Goal: Transaction & Acquisition: Purchase product/service

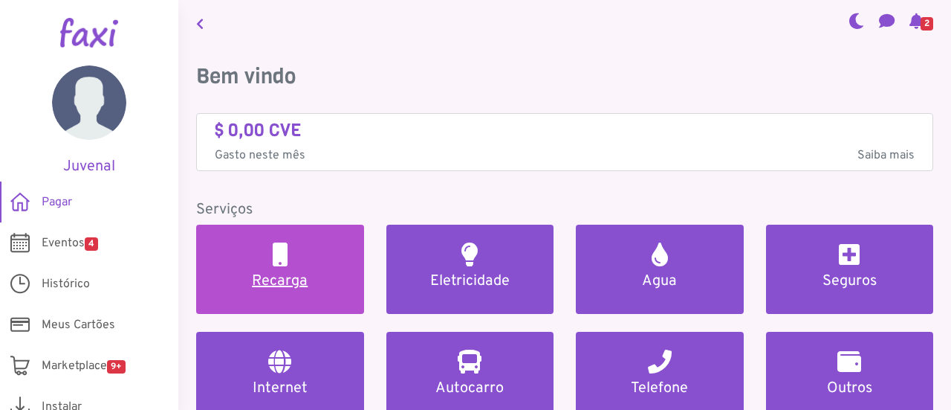
click at [285, 264] on h2 at bounding box center [280, 254] width 15 height 24
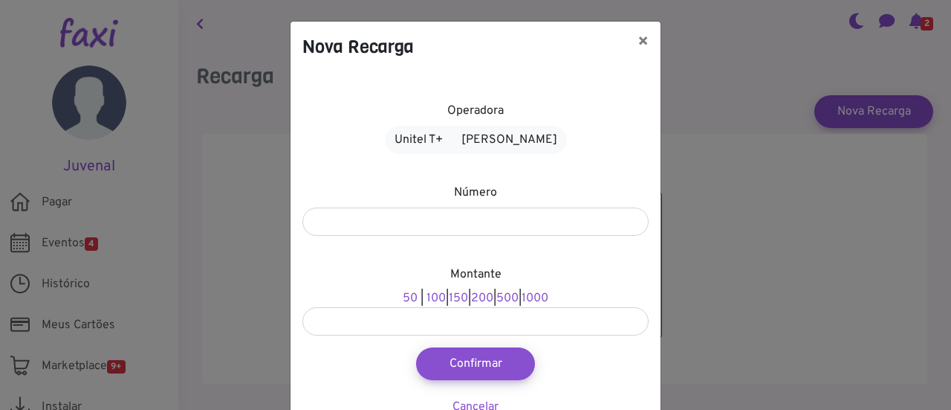
click at [201, 26] on div "Nova Recarga × Operadora Unitel T+ Alou Móvel Número Montante 50 | 100 | 150 | …" at bounding box center [475, 205] width 951 height 410
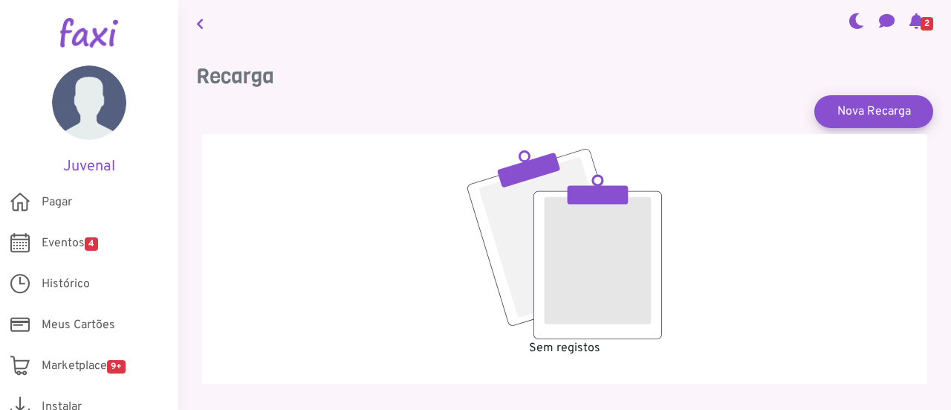
click at [198, 20] on icon at bounding box center [199, 24] width 7 height 12
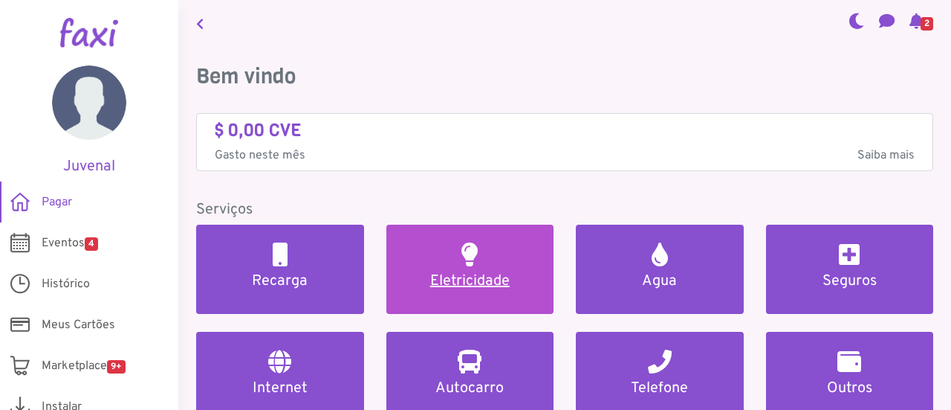
click at [465, 272] on h5 "Eletricidade" at bounding box center [470, 281] width 132 height 18
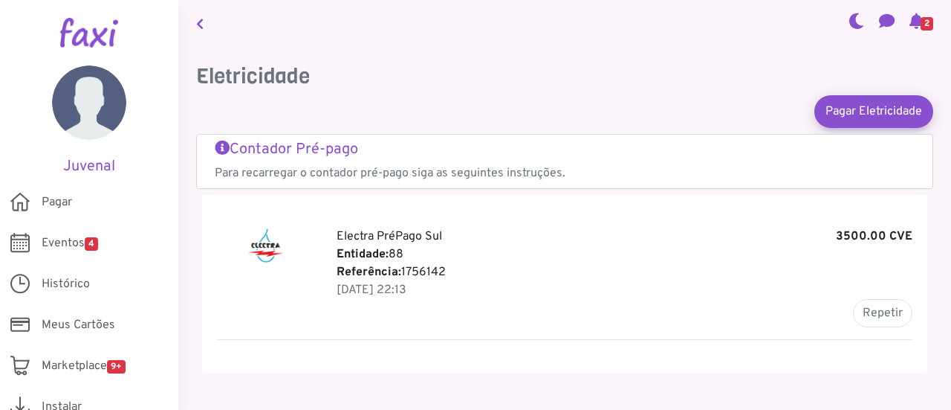
click at [792, 230] on p "Electra PréPago Sul 3500.00 CVE" at bounding box center [625, 236] width 576 height 18
click at [878, 309] on button "Repetir" at bounding box center [882, 313] width 59 height 28
type input "*******"
click at [0, 0] on div "Pagar Eletricidade × Entidade 35 - Electra Norte 36 - Electra Sul 88 - Electra …" at bounding box center [0, 0] width 0 height 0
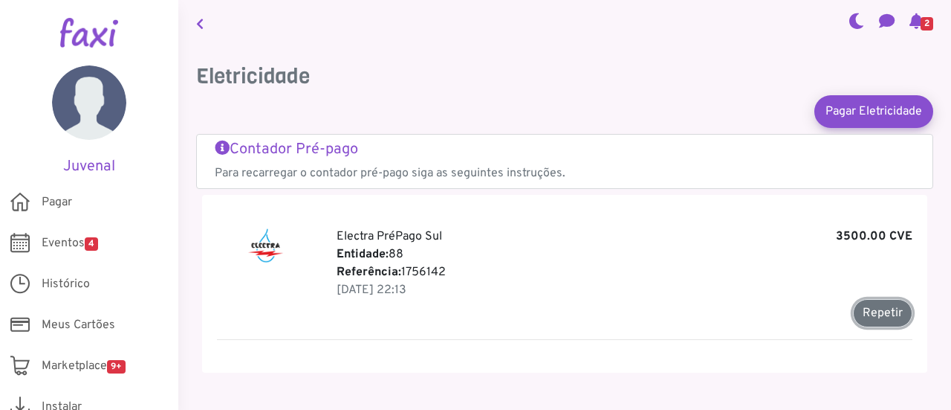
click at [879, 306] on button "Repetir" at bounding box center [882, 313] width 59 height 28
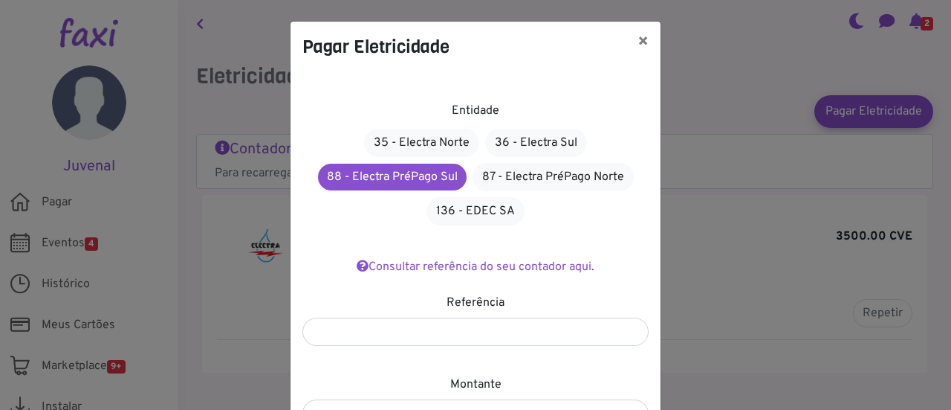
click at [879, 306] on div "Pagar Eletricidade × Entidade 35 - Electra Norte 36 - Electra Sul 88 - Electra …" at bounding box center [475, 205] width 951 height 410
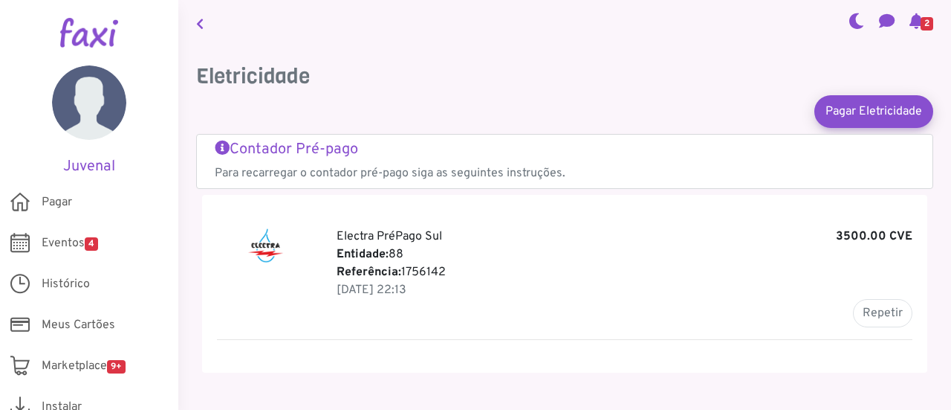
scroll to position [39, 0]
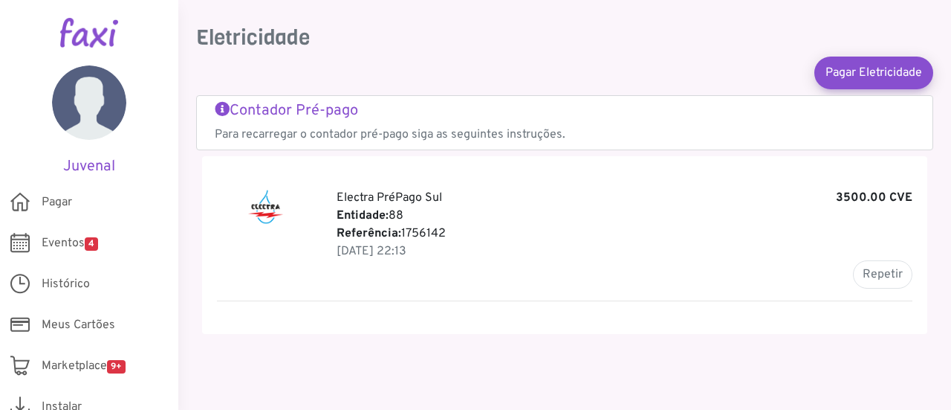
click at [859, 190] on b "3500.00 CVE" at bounding box center [874, 198] width 77 height 18
click at [868, 275] on button "Repetir" at bounding box center [882, 274] width 59 height 28
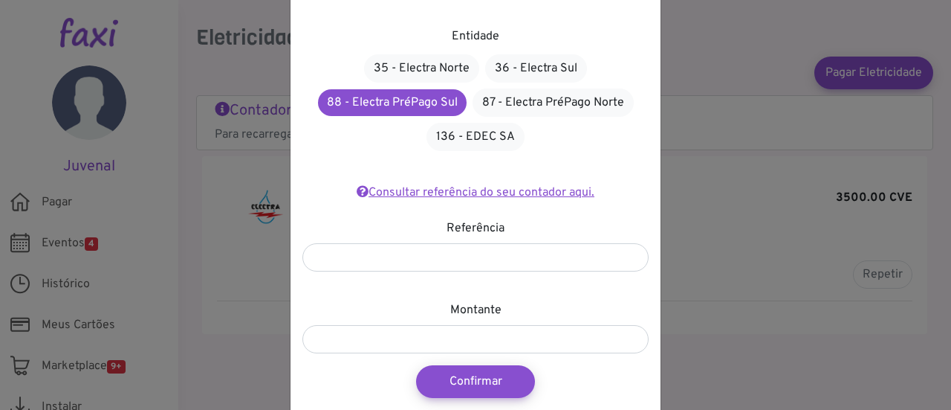
scroll to position [129, 0]
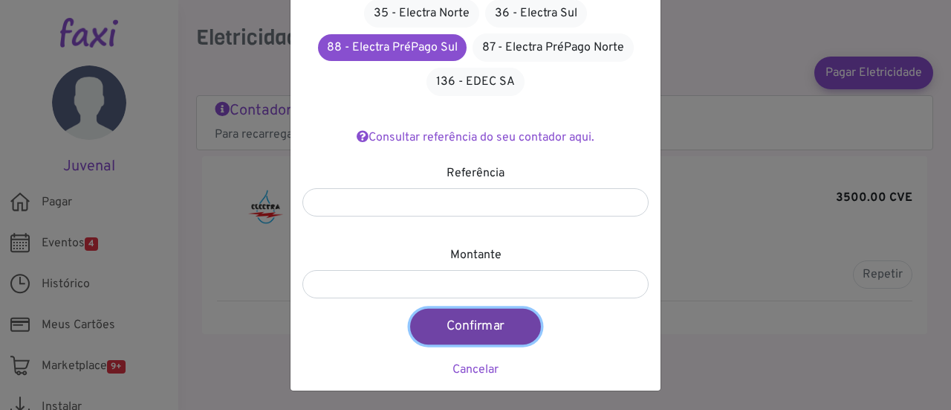
click at [473, 321] on button "Confirmar" at bounding box center [475, 326] width 131 height 36
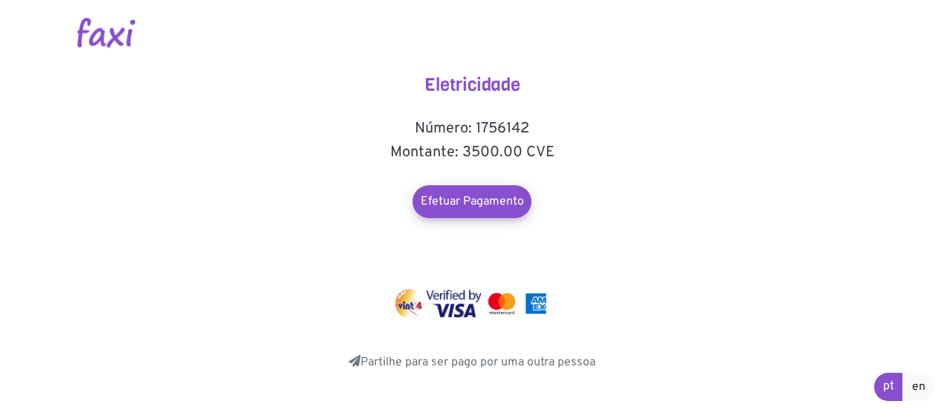
scroll to position [5, 0]
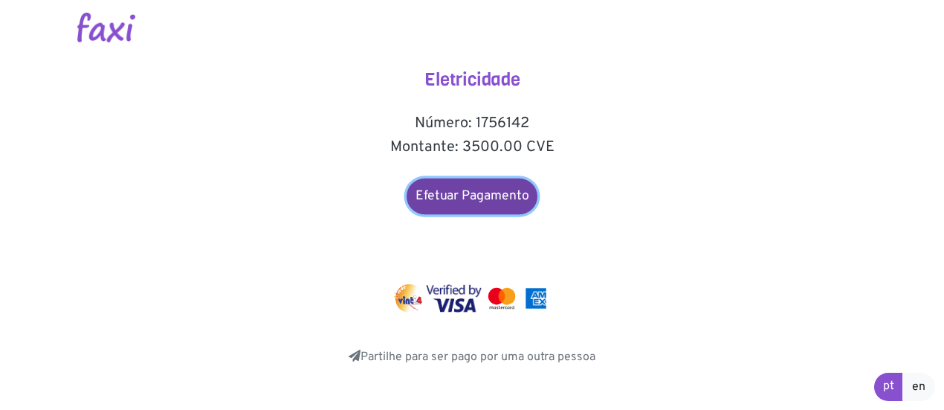
click at [490, 200] on link "Efetuar Pagamento" at bounding box center [472, 196] width 131 height 36
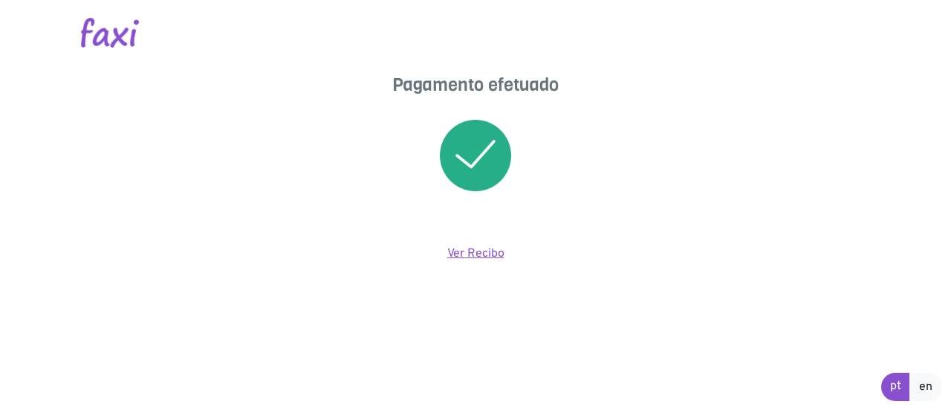
click at [447, 251] on link "Ver Recibo" at bounding box center [475, 253] width 57 height 15
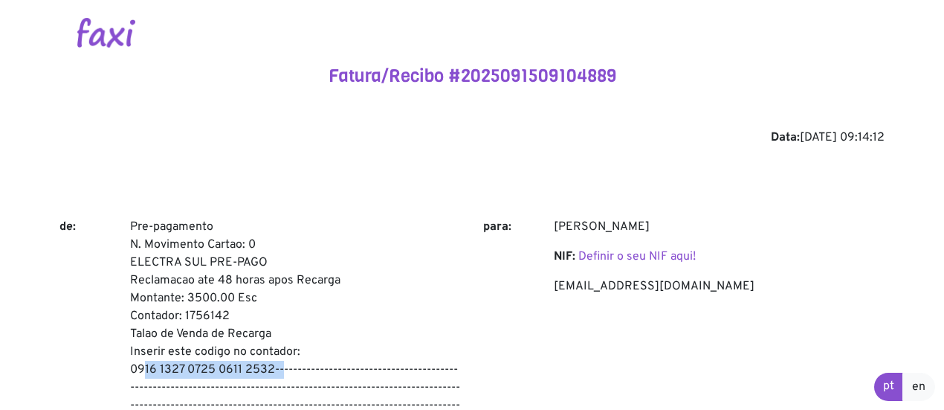
drag, startPoint x: 132, startPoint y: 367, endPoint x: 274, endPoint y: 369, distance: 142.0
click at [274, 369] on p "Pre-pagamento N. Movimento Cartao: 0 ELECTRA SUL PRE-PAGO Reclamacao ate 48 hor…" at bounding box center [295, 352] width 331 height 268
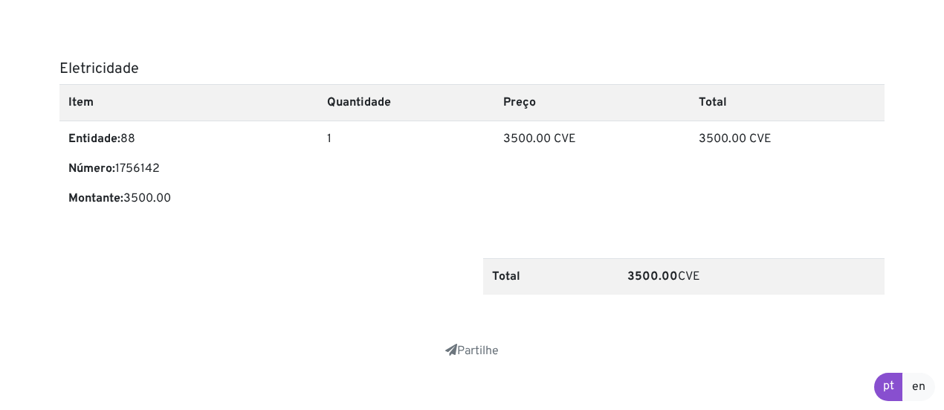
scroll to position [540, 0]
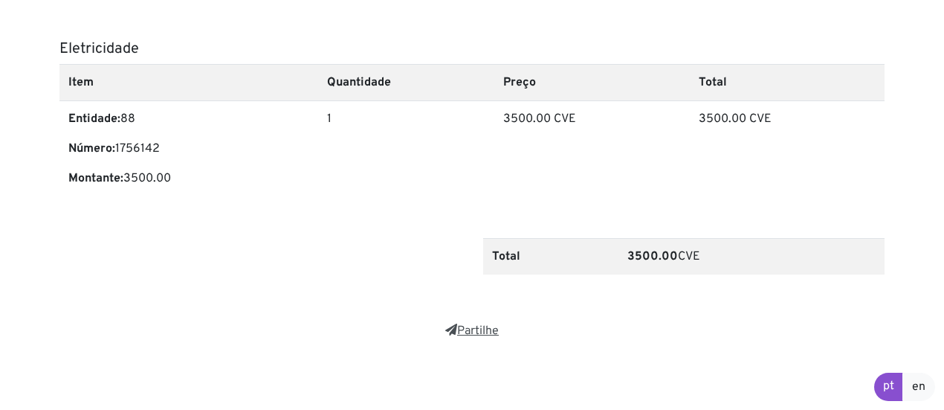
click at [470, 325] on link "Partilhe" at bounding box center [472, 330] width 54 height 15
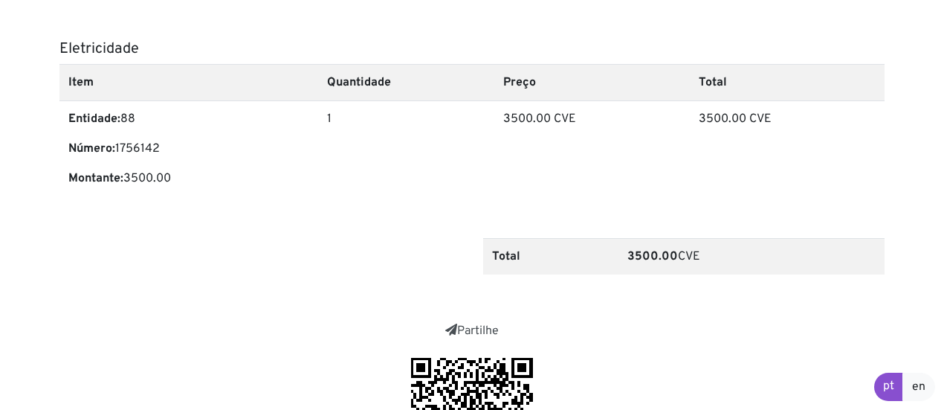
scroll to position [689, 0]
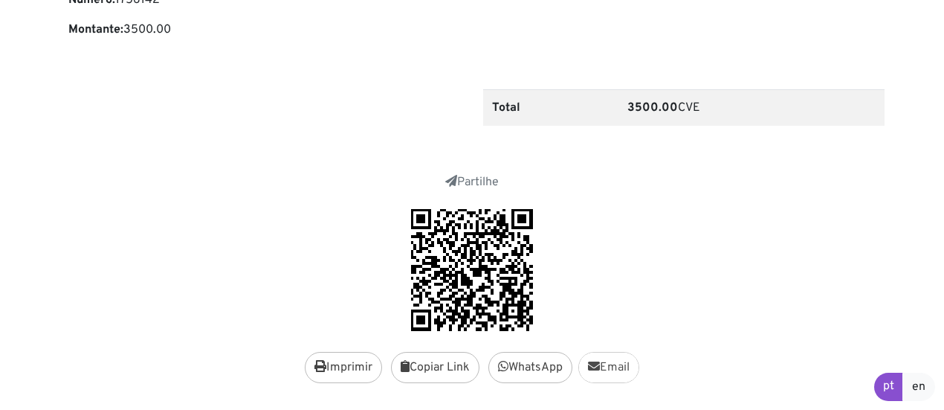
click at [609, 361] on link "Email" at bounding box center [608, 367] width 61 height 31
click at [517, 360] on link "WhatsApp" at bounding box center [530, 367] width 84 height 31
